Goal: Information Seeking & Learning: Find specific page/section

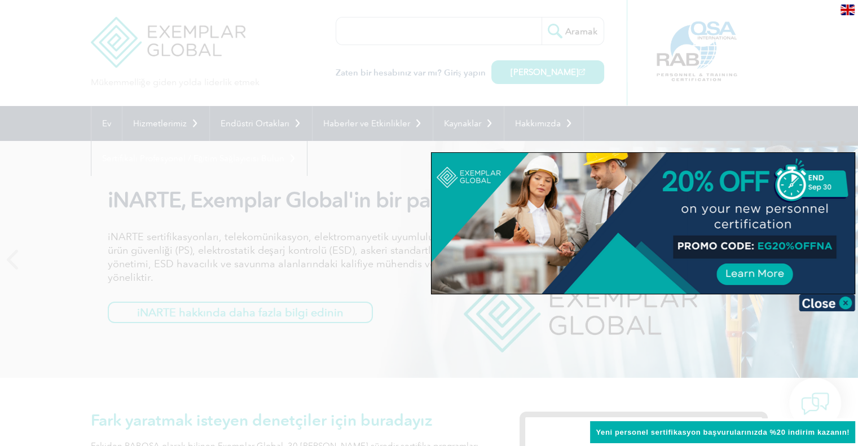
click at [821, 107] on div at bounding box center [429, 223] width 858 height 446
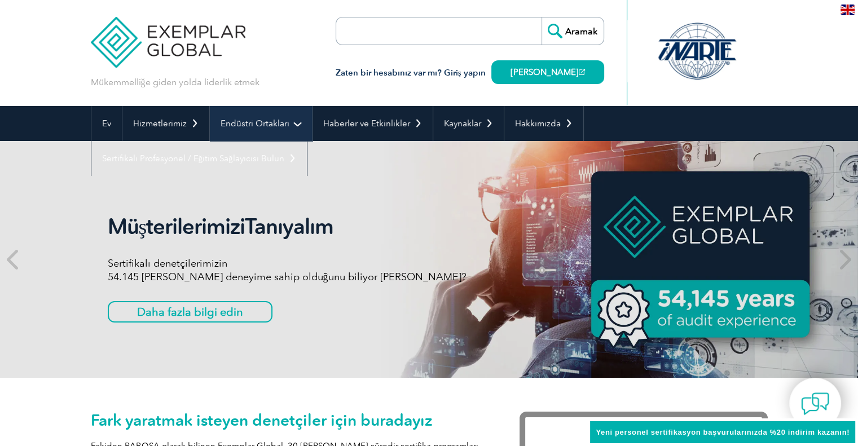
click at [280, 117] on link "Endüstri Ortakları" at bounding box center [261, 123] width 102 height 35
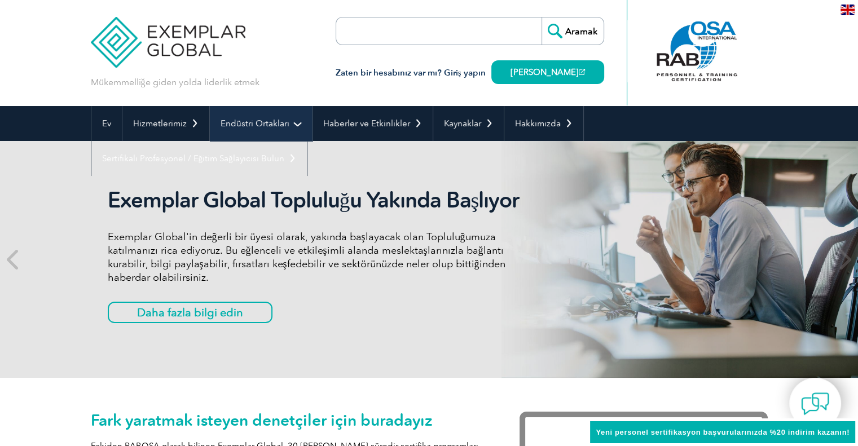
click at [281, 118] on font "Endüstri Ortakları" at bounding box center [254, 123] width 69 height 10
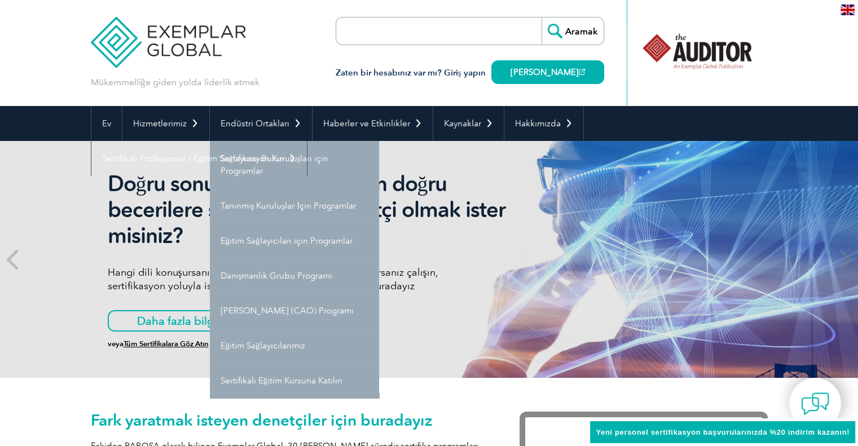
click at [276, 37] on div "Mükemmelliğe giden yolda liderlik etmek Aramak" at bounding box center [429, 53] width 677 height 106
click at [266, 134] on link "Endüstri Ortakları" at bounding box center [261, 123] width 102 height 35
click at [289, 51] on div "Mükemmelliğe giden yolda liderlik etmek Aramak" at bounding box center [429, 53] width 677 height 106
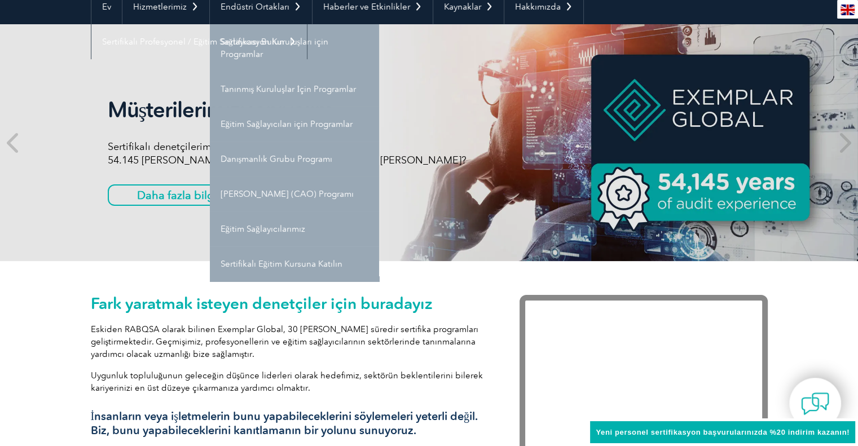
scroll to position [131, 0]
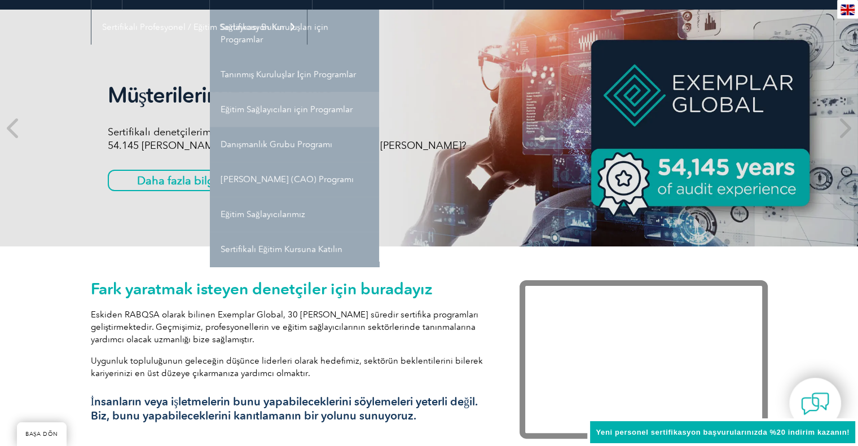
click at [305, 117] on link "Eğitim Sağlayıcıları için Programlar" at bounding box center [294, 109] width 169 height 35
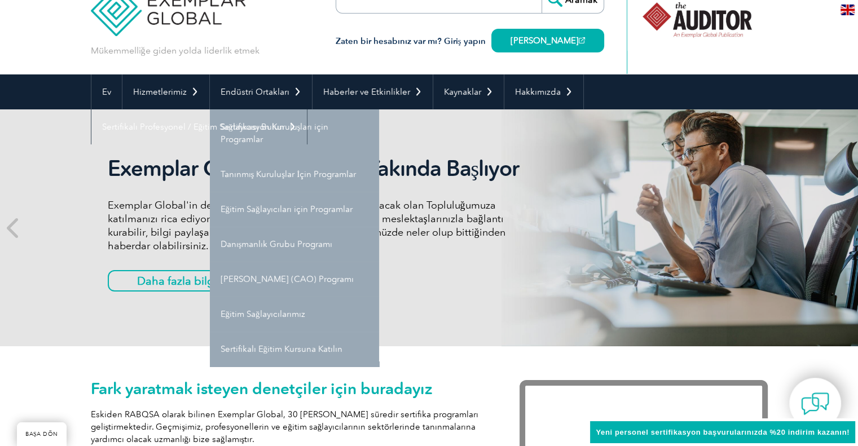
scroll to position [0, 0]
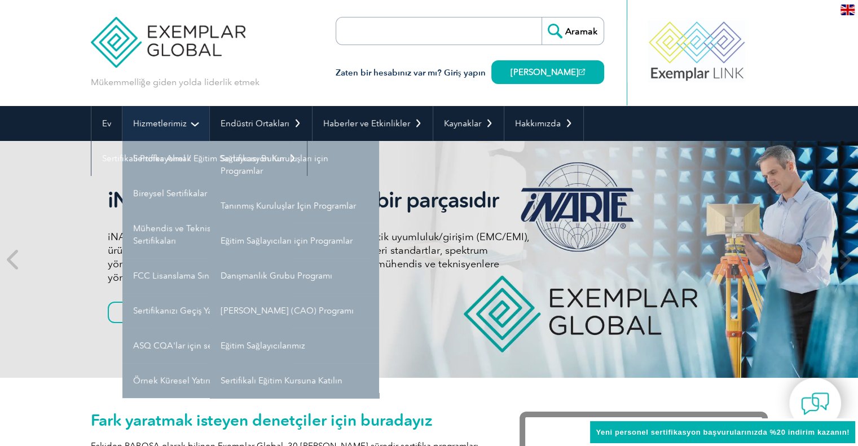
click at [165, 125] on font "Hizmetlerimiz" at bounding box center [160, 123] width 54 height 10
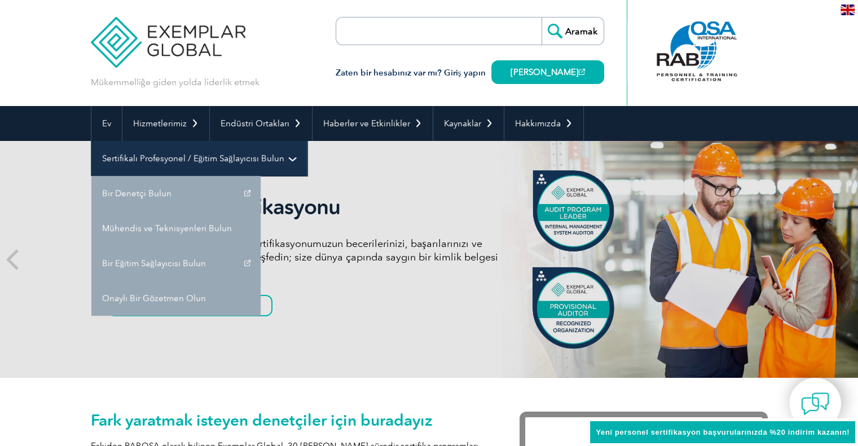
click at [176, 157] on font "Sertifikalı Profesyonel / Eğitim Sağlayıcısı Bulun" at bounding box center [193, 158] width 182 height 10
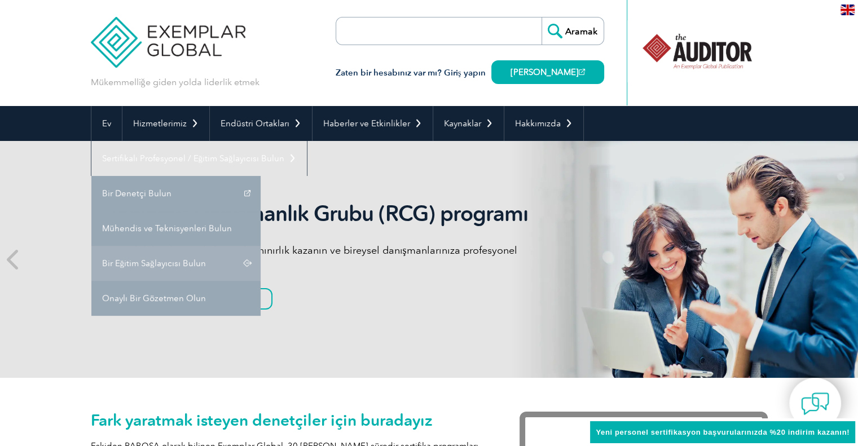
click at [184, 262] on font "Bir Eğitim Sağlayıcısı Bulun" at bounding box center [154, 263] width 104 height 10
click at [249, 262] on link "Bir Eğitim Sağlayıcısı Bulun" at bounding box center [175, 263] width 169 height 35
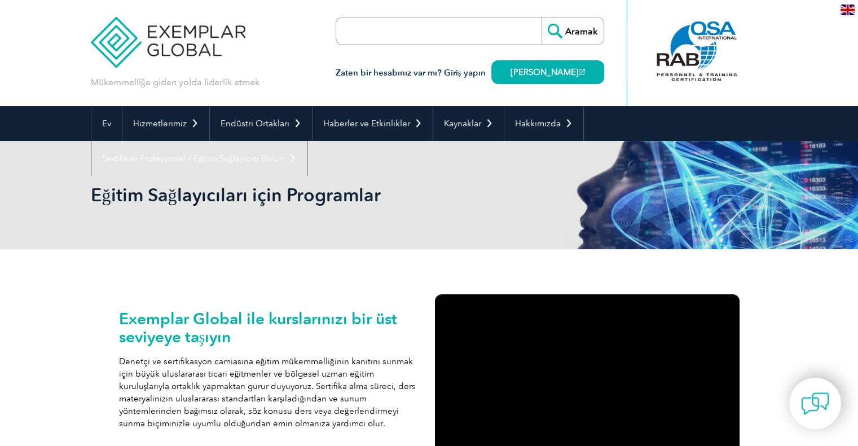
click at [390, 29] on input "search" at bounding box center [401, 30] width 118 height 27
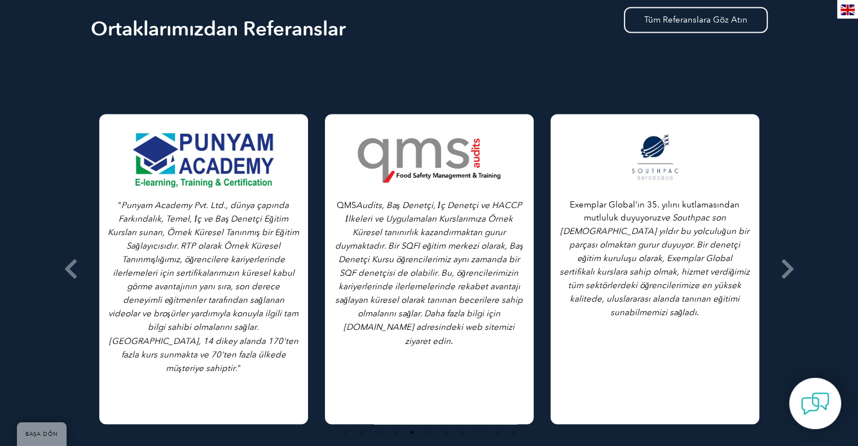
scroll to position [1841, 0]
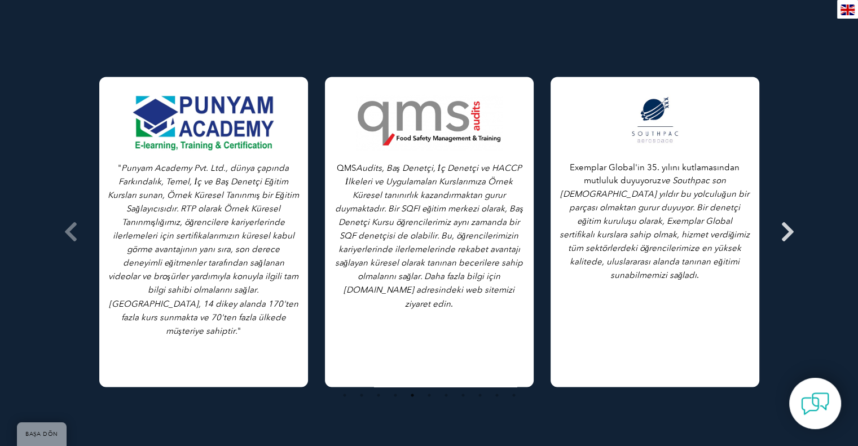
click at [794, 199] on span at bounding box center [788, 231] width 28 height 423
click at [792, 232] on icon at bounding box center [787, 232] width 14 height 0
click at [789, 232] on icon at bounding box center [787, 232] width 14 height 0
click at [783, 232] on icon at bounding box center [787, 232] width 14 height 0
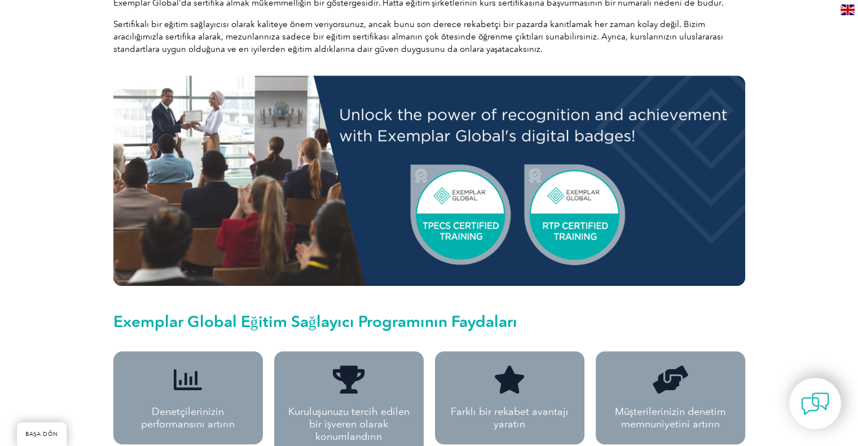
scroll to position [526, 0]
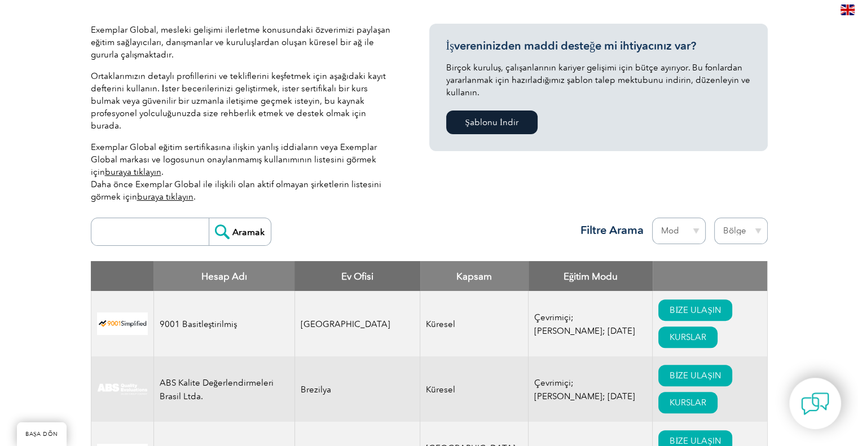
scroll to position [263, 0]
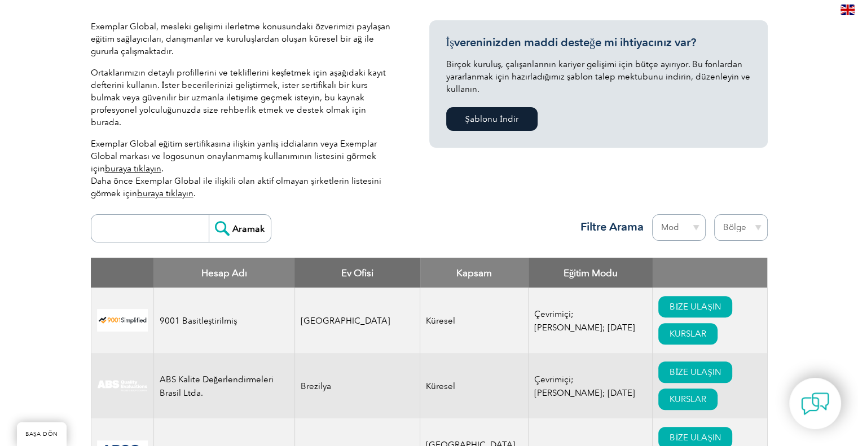
click at [184, 215] on input "search" at bounding box center [153, 228] width 112 height 27
type input "bilgi"
click at [209, 215] on input "Aramak" at bounding box center [240, 228] width 62 height 27
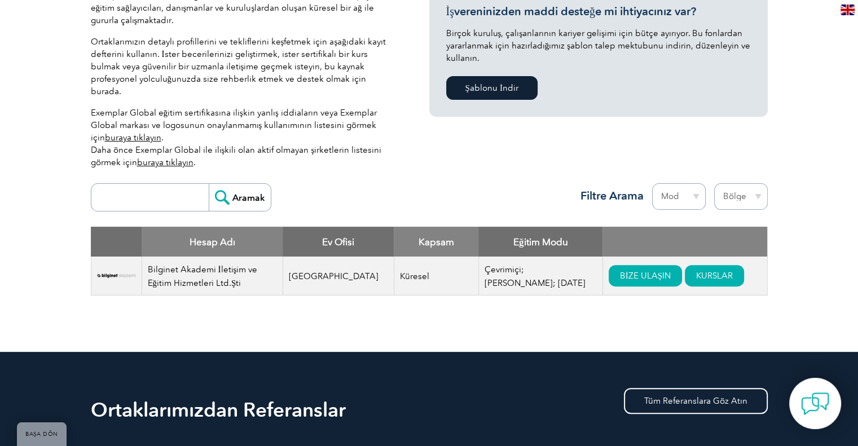
scroll to position [263, 0]
